Goal: Task Accomplishment & Management: Manage account settings

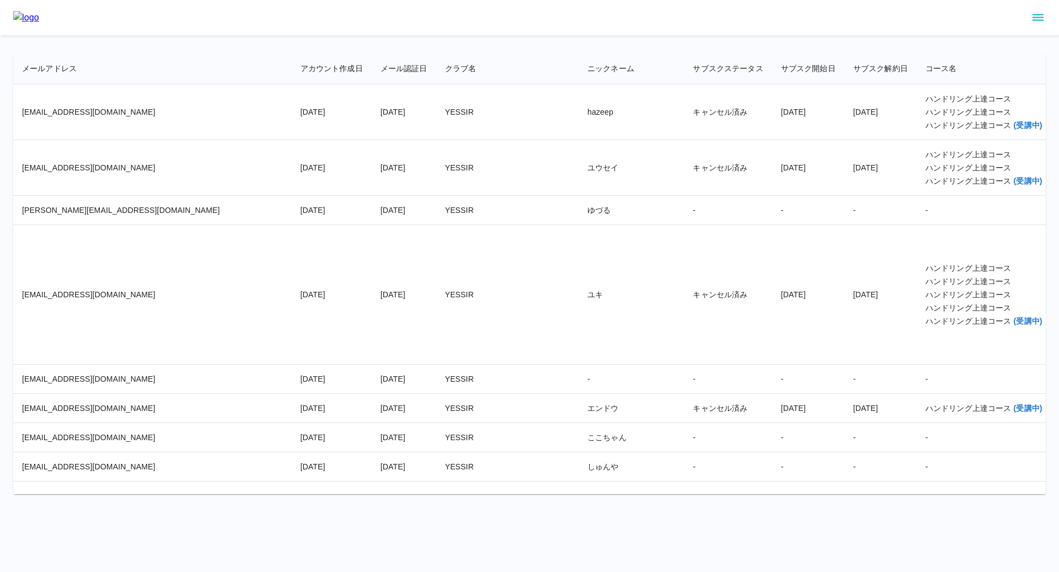
click at [1040, 18] on icon "sidemenu" at bounding box center [1037, 17] width 11 height 7
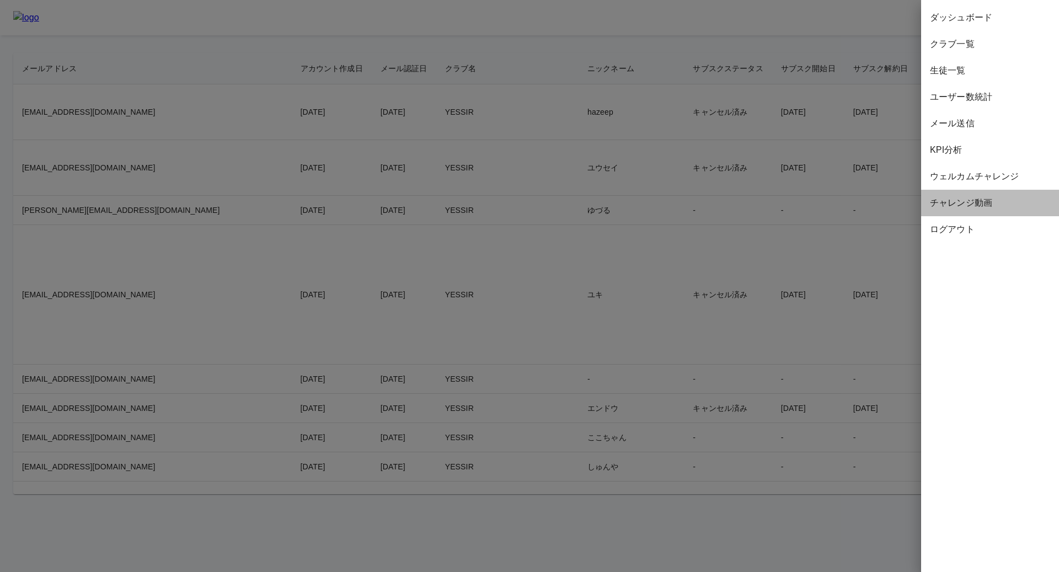
click at [946, 205] on span "チャレンジ動画" at bounding box center [990, 202] width 120 height 13
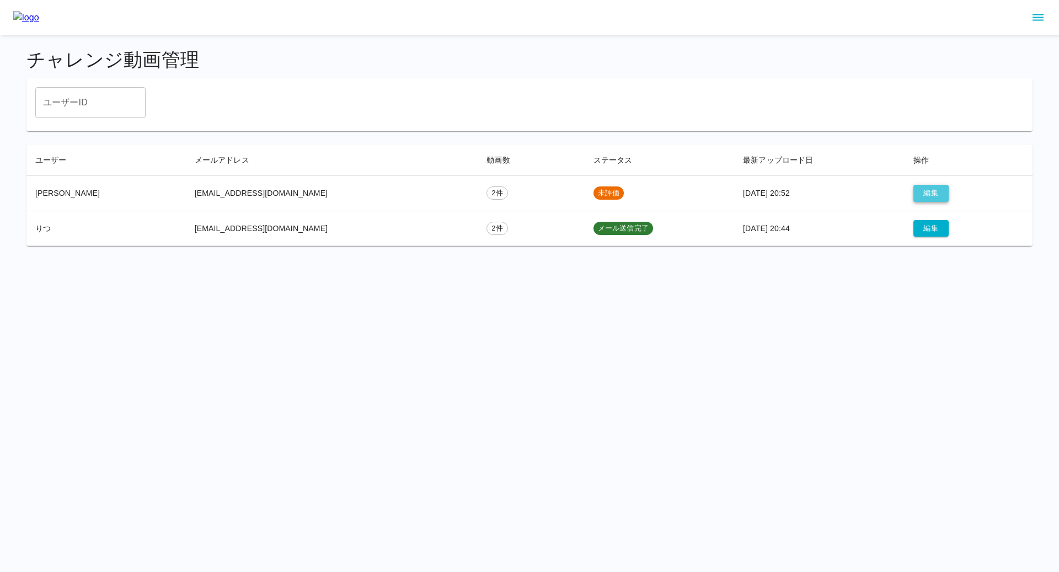
click at [915, 189] on button "編集" at bounding box center [930, 193] width 35 height 17
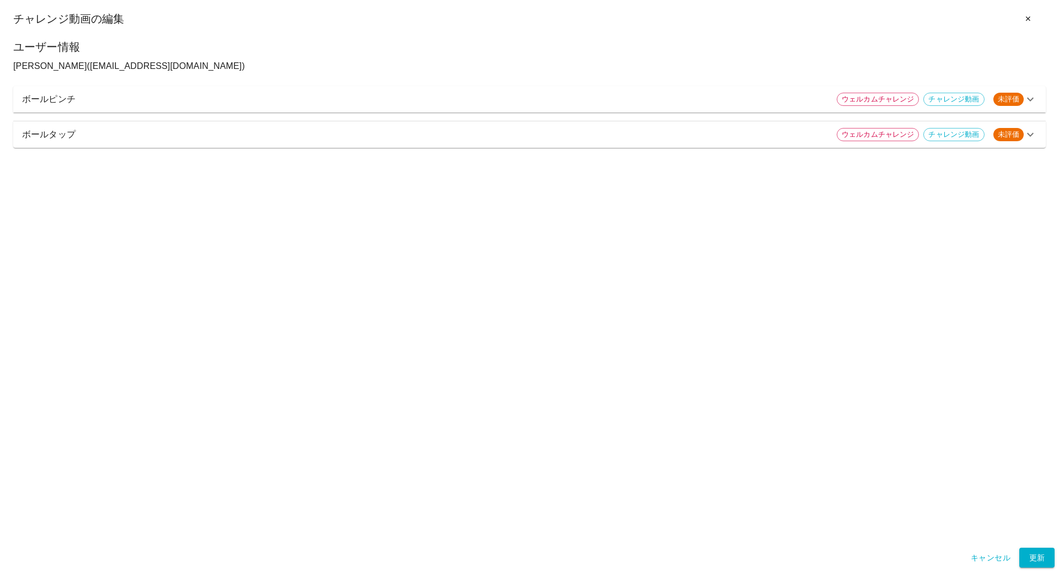
click at [336, 132] on p "ボールタップ" at bounding box center [425, 134] width 806 height 13
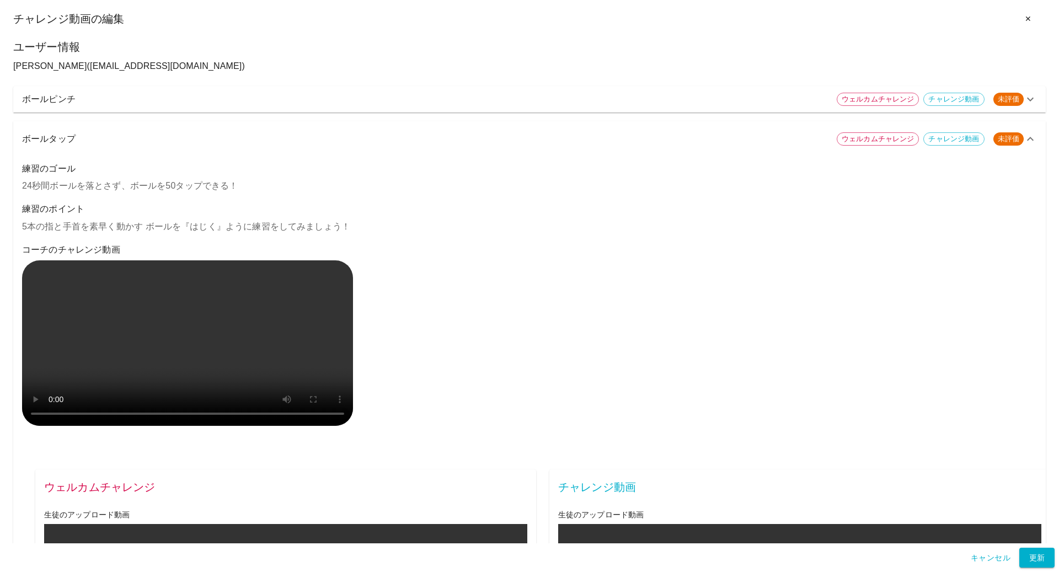
click at [330, 108] on div "ボールピンチ ウェルカムチャレンジ チャレンジ動画 未評価" at bounding box center [529, 99] width 1032 height 26
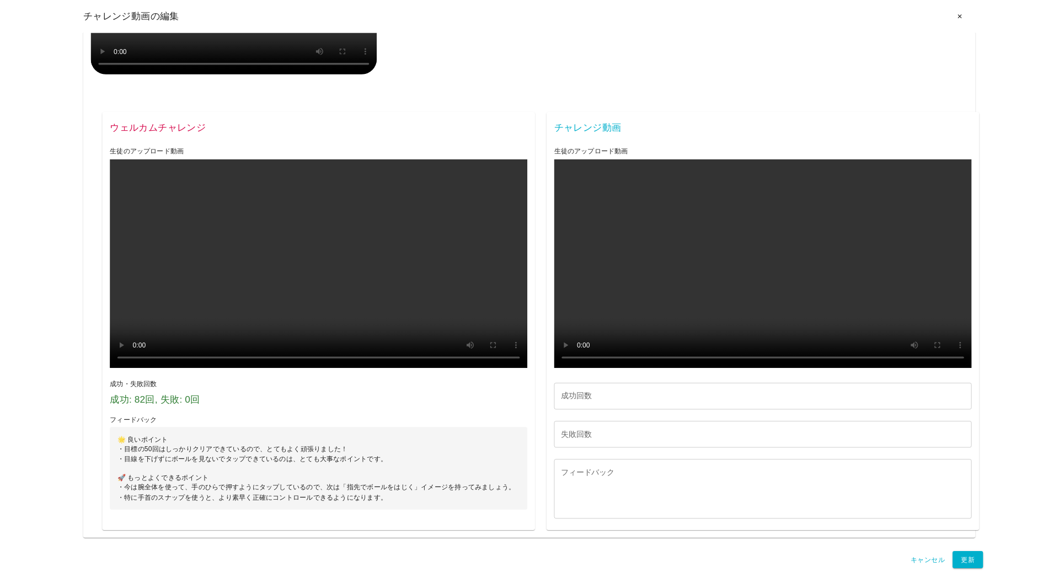
scroll to position [2472, 0]
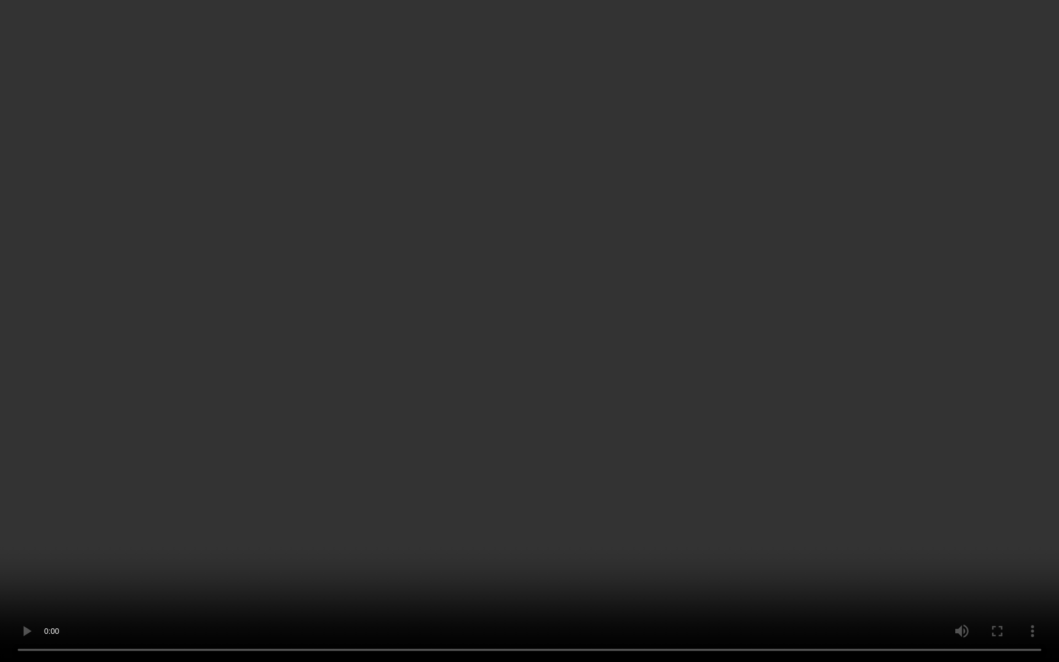
click at [801, 444] on video at bounding box center [529, 331] width 1059 height 662
click at [757, 404] on video at bounding box center [529, 331] width 1059 height 662
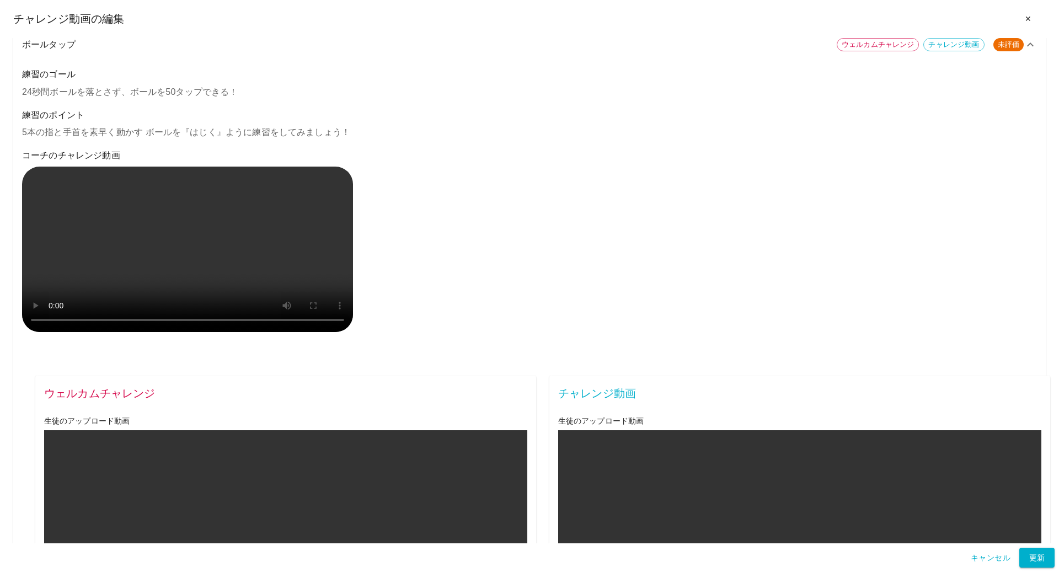
scroll to position [945, 0]
